Goal: Transaction & Acquisition: Purchase product/service

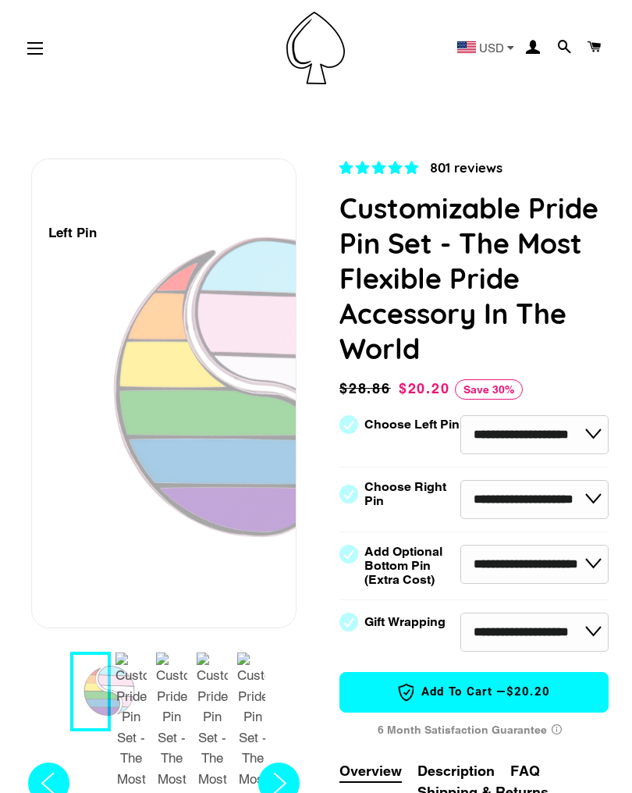
select select "**********"
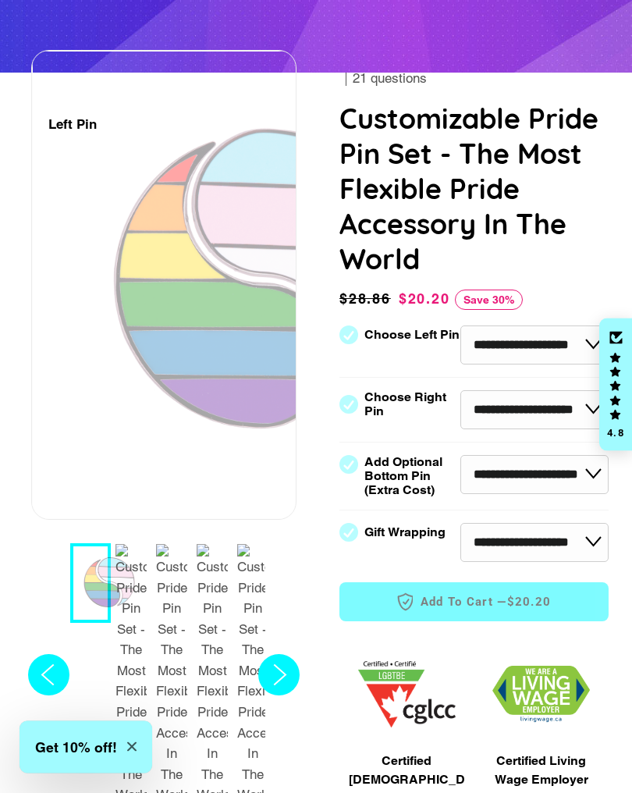
scroll to position [146, 0]
click at [271, 654] on circle "Next slide" at bounding box center [278, 674] width 41 height 41
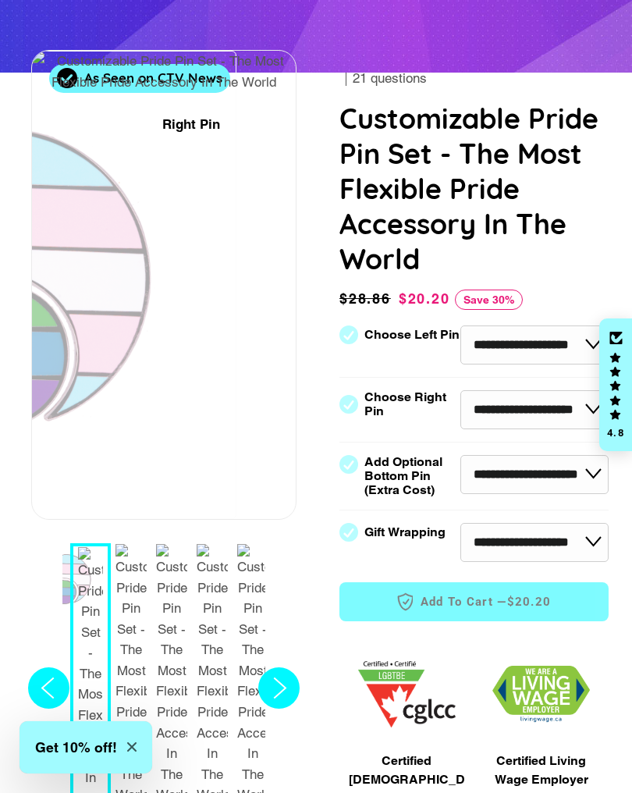
click at [275, 667] on circle "Next slide" at bounding box center [278, 687] width 41 height 41
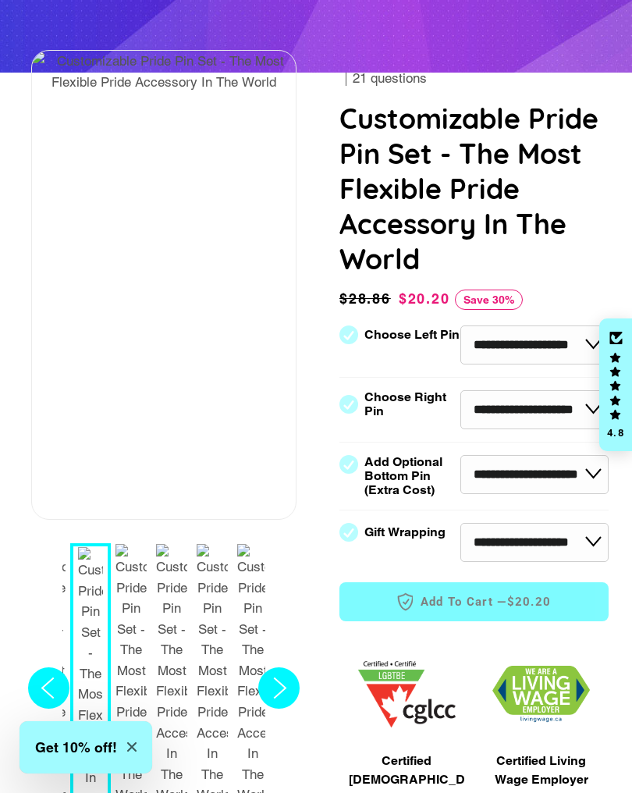
click at [279, 667] on circle "Next slide" at bounding box center [278, 687] width 41 height 41
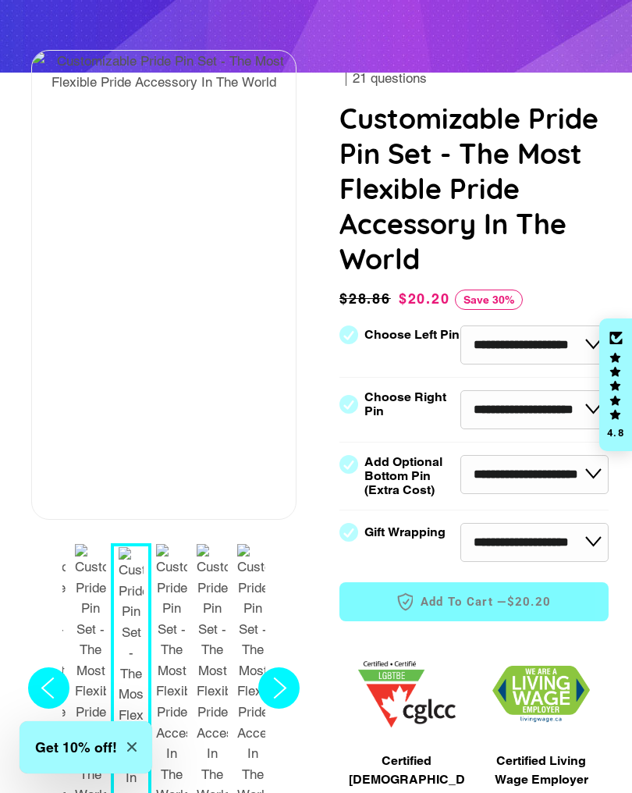
click at [276, 667] on circle "Next slide" at bounding box center [278, 687] width 41 height 41
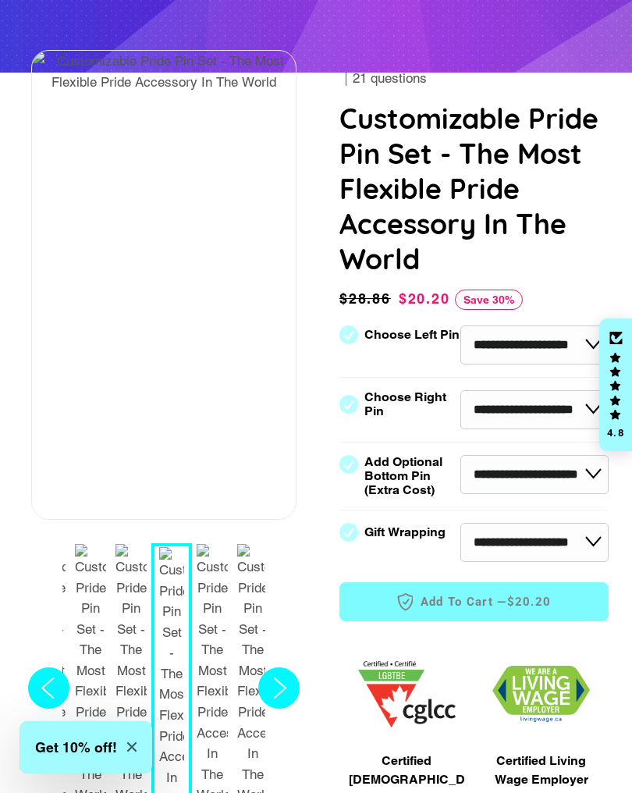
click at [273, 667] on circle "Next slide" at bounding box center [278, 687] width 41 height 41
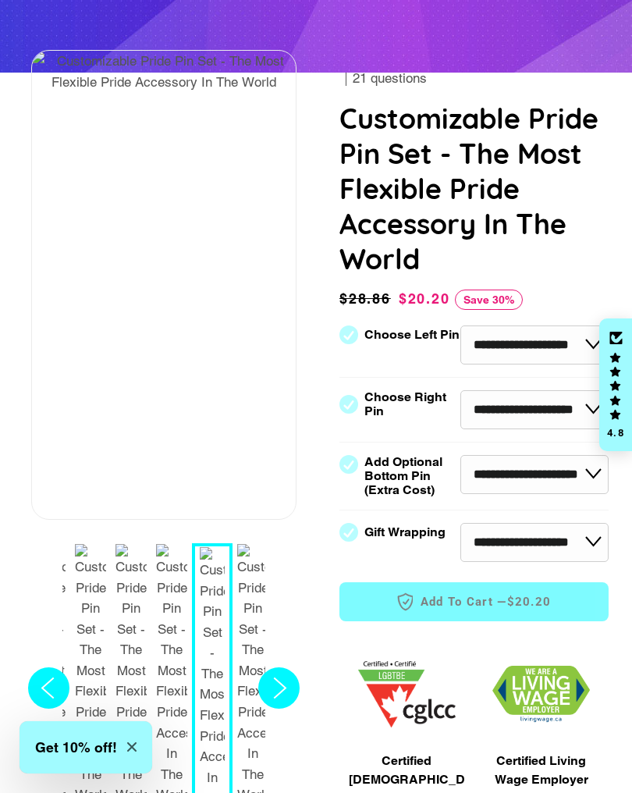
click at [280, 678] on icon "Next slide" at bounding box center [280, 688] width 12 height 20
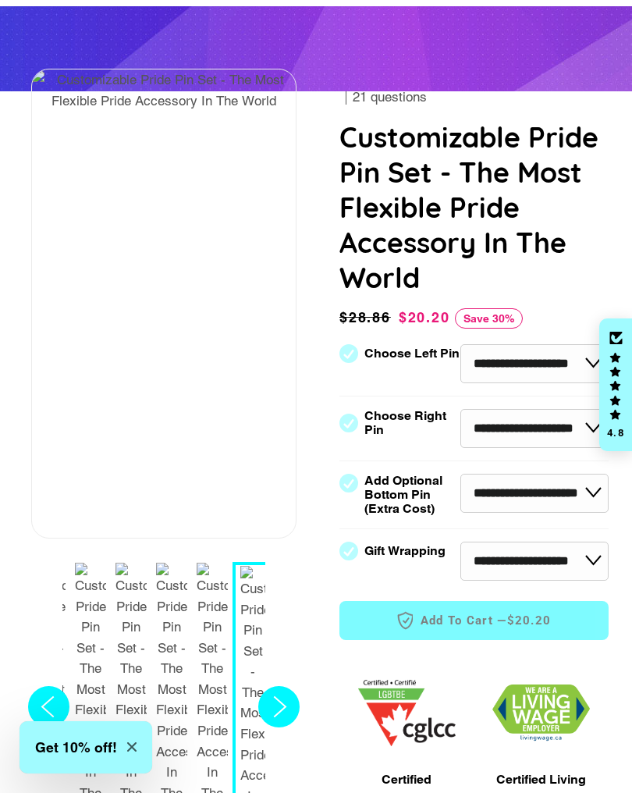
scroll to position [0, 0]
